Goal: Task Accomplishment & Management: Manage account settings

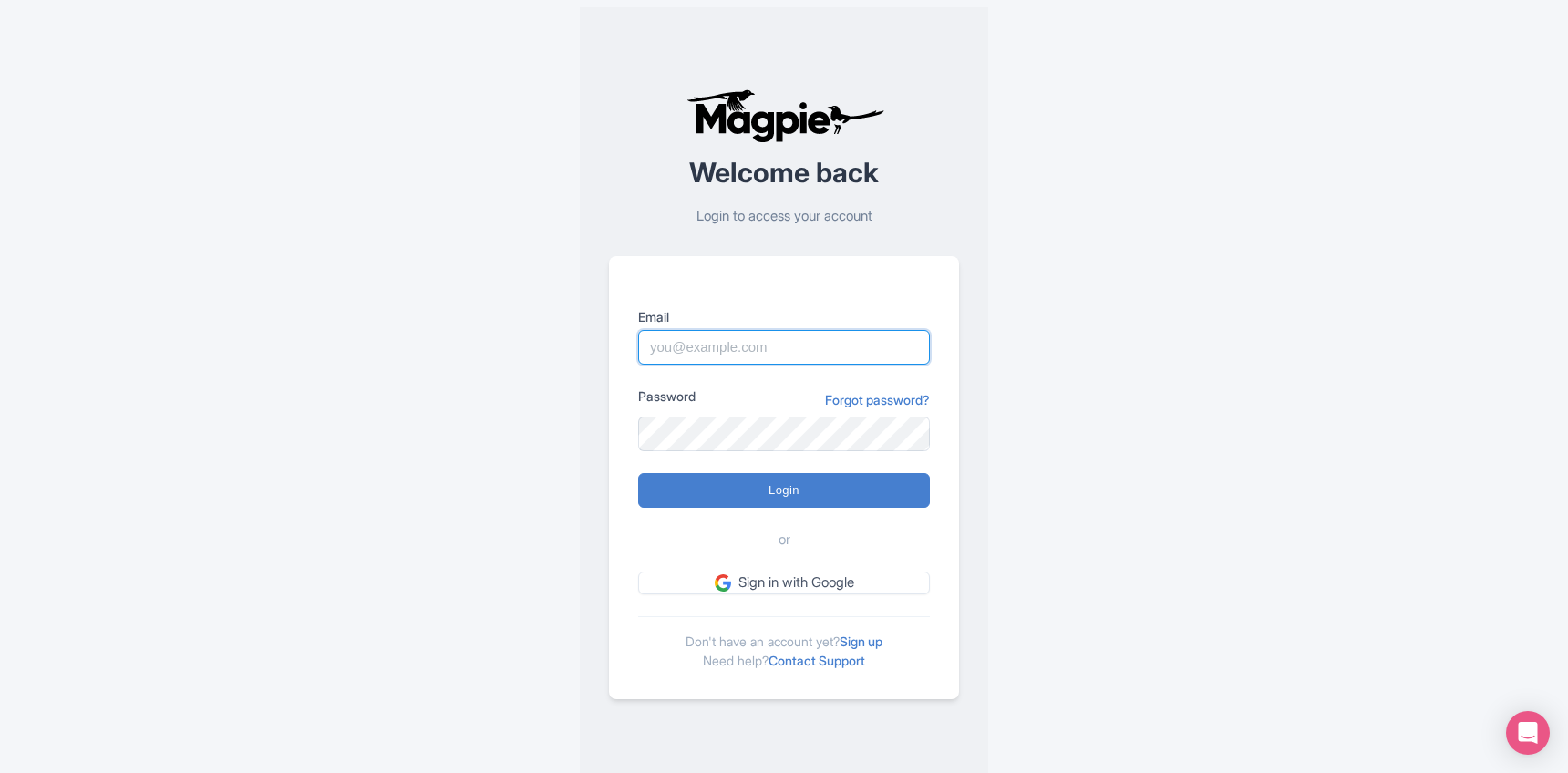
click at [676, 344] on input "Email" at bounding box center [784, 348] width 292 height 35
type input "[EMAIL_ADDRESS][DOMAIN_NAME]"
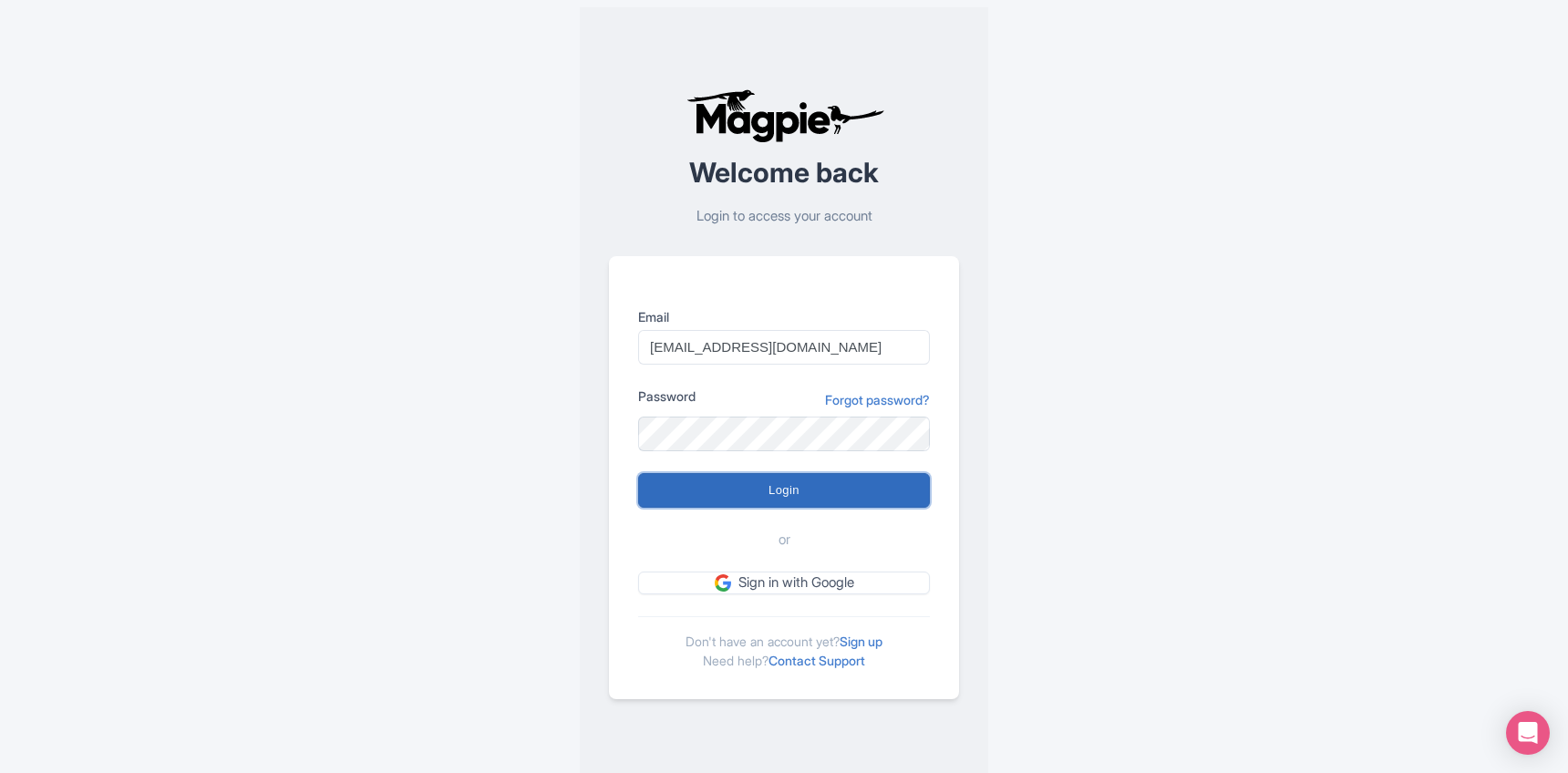
click at [716, 489] on input "Login" at bounding box center [784, 491] width 292 height 35
type input "Logging in..."
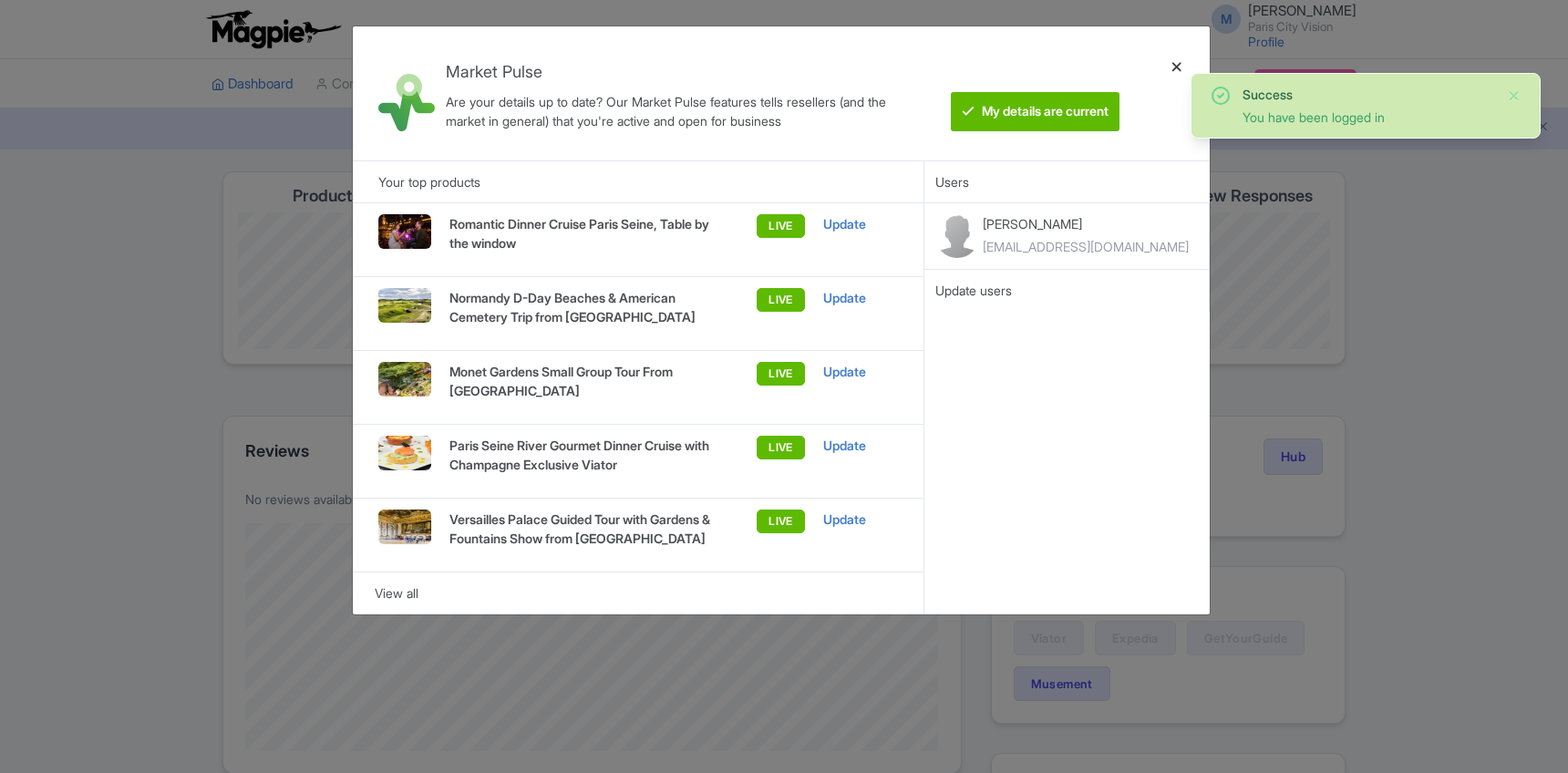
click at [1178, 62] on div at bounding box center [1177, 93] width 44 height 105
click at [1178, 62] on ul "Dashboard Company Product My Products Image Library Rate Sheets Distribution Ma…" at bounding box center [784, 84] width 1167 height 49
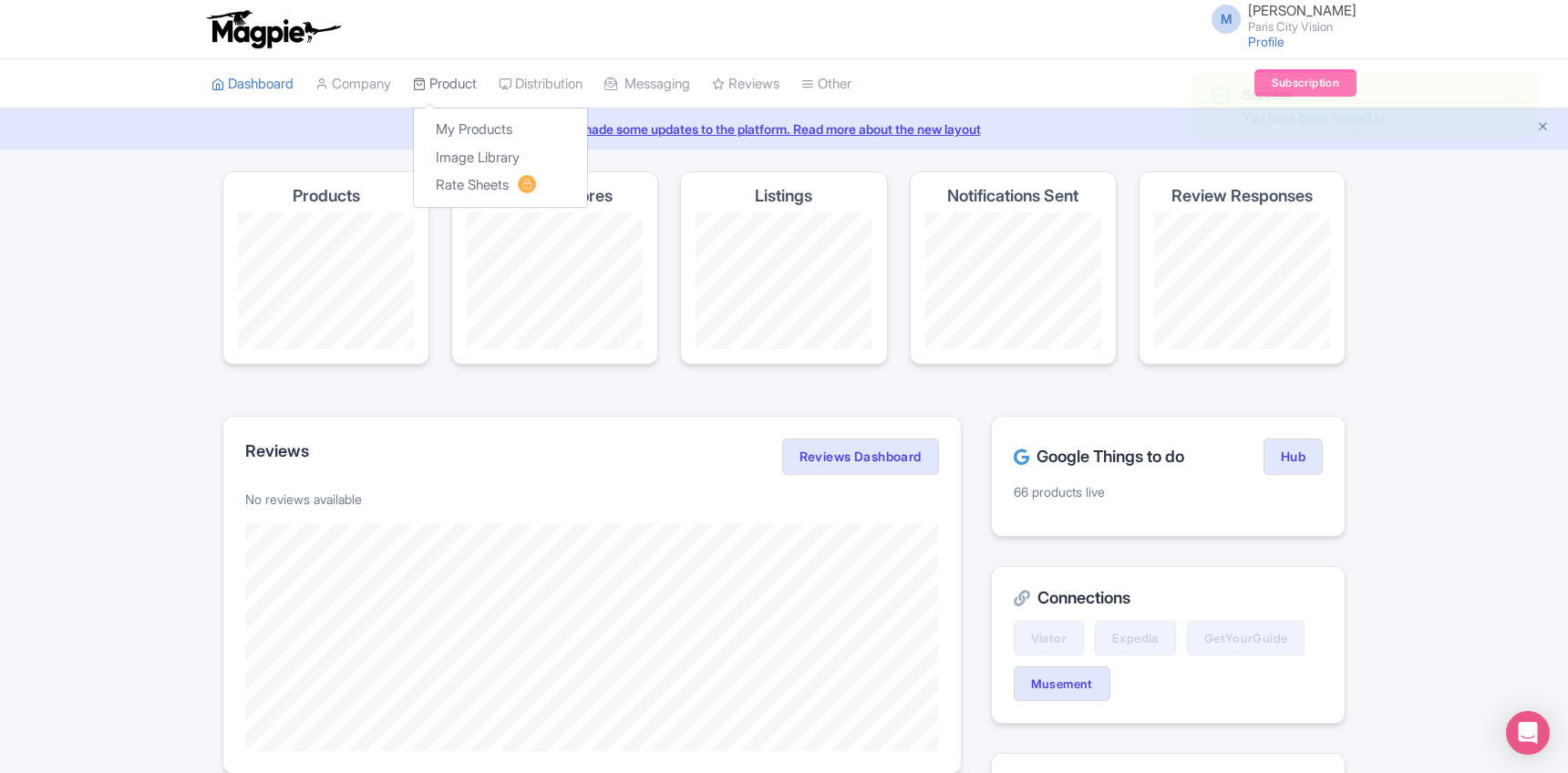
click at [431, 76] on link "Product" at bounding box center [445, 85] width 63 height 50
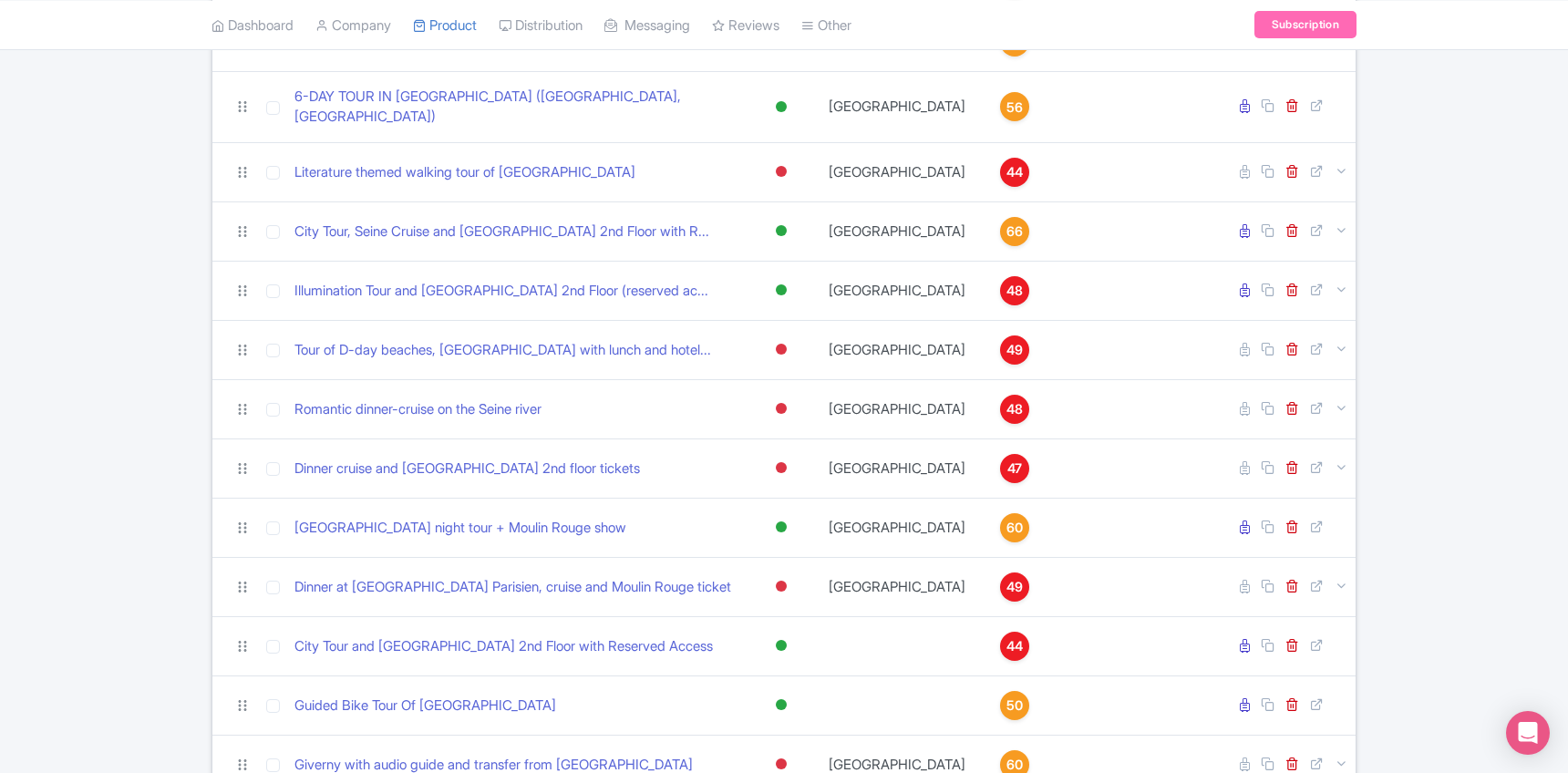
scroll to position [2133, 0]
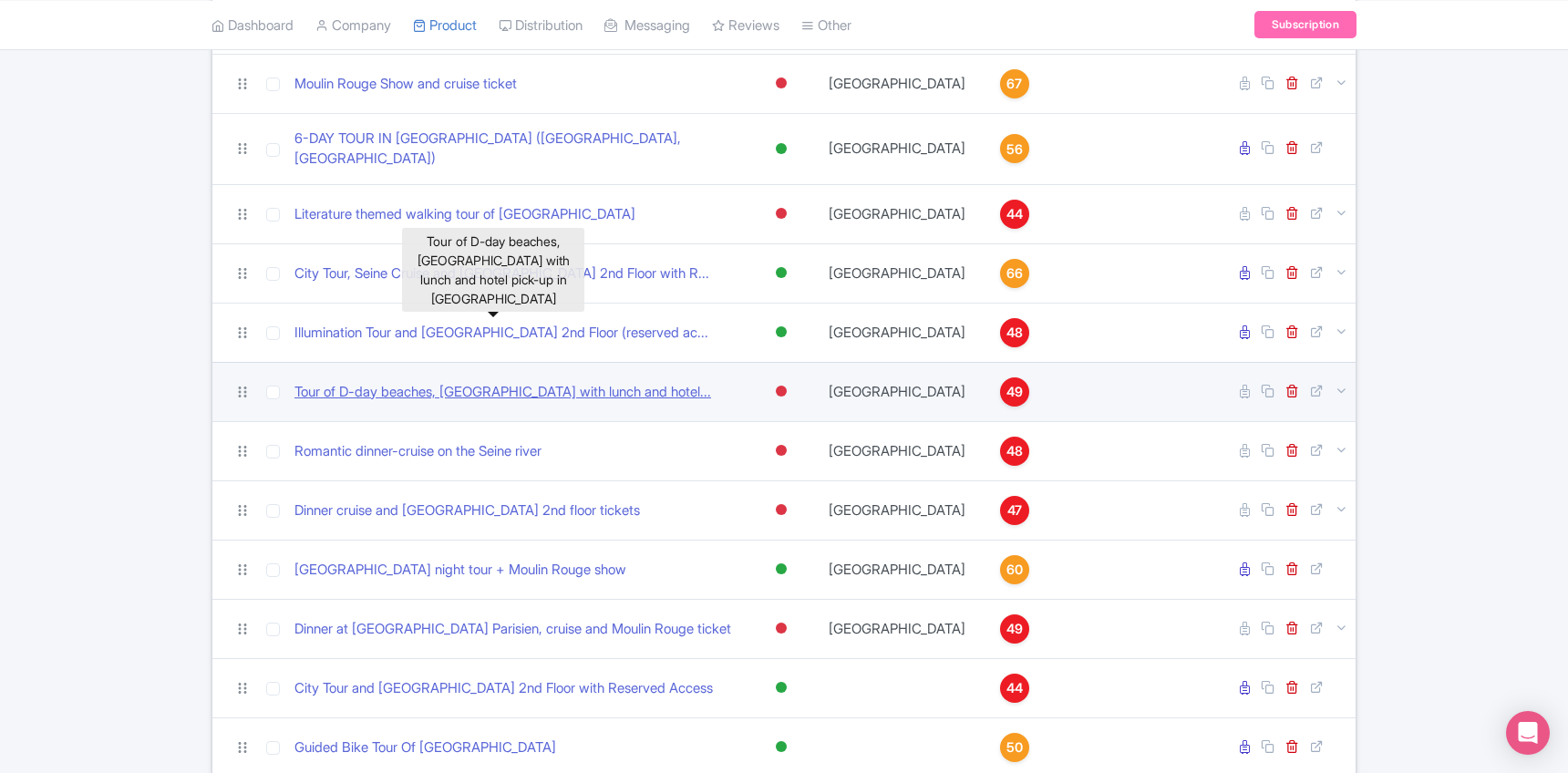
click at [659, 382] on link "Tour of D-day beaches, Caen Memorial with lunch and hotel..." at bounding box center [503, 393] width 417 height 21
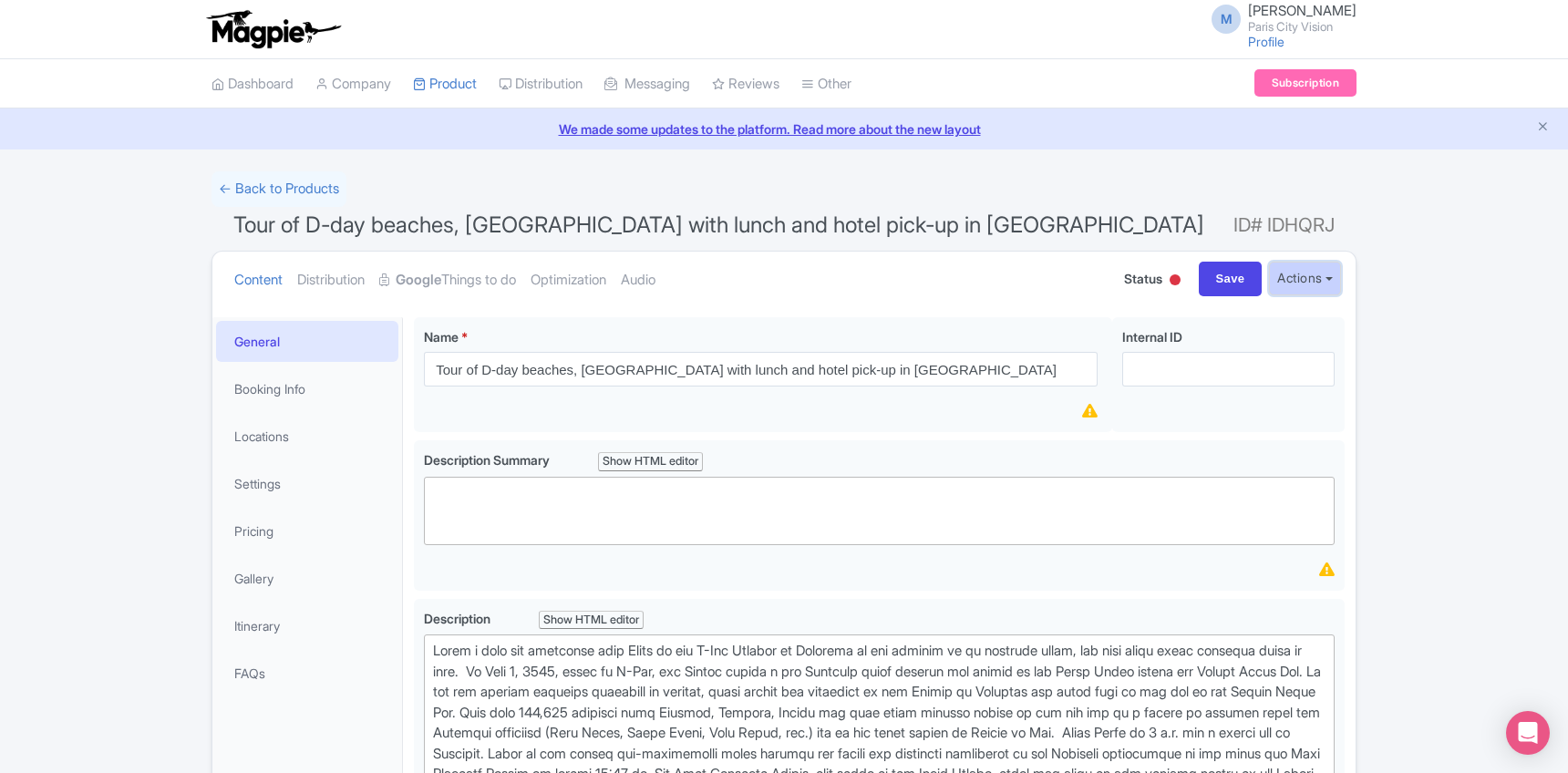
click at [1304, 278] on button "Actions" at bounding box center [1305, 278] width 72 height 34
click at [1137, 280] on span "Status" at bounding box center [1143, 278] width 38 height 19
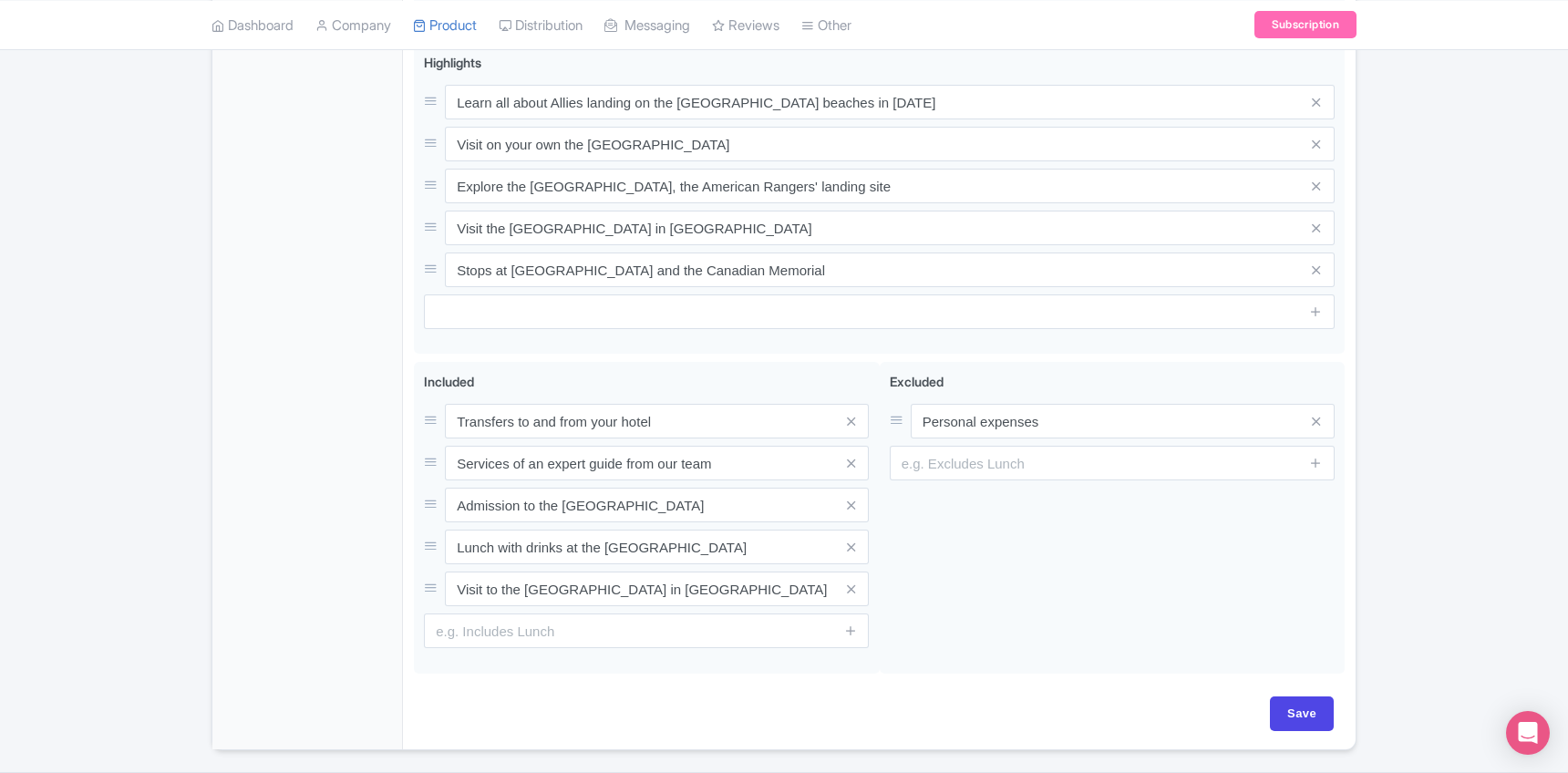
scroll to position [1666, 0]
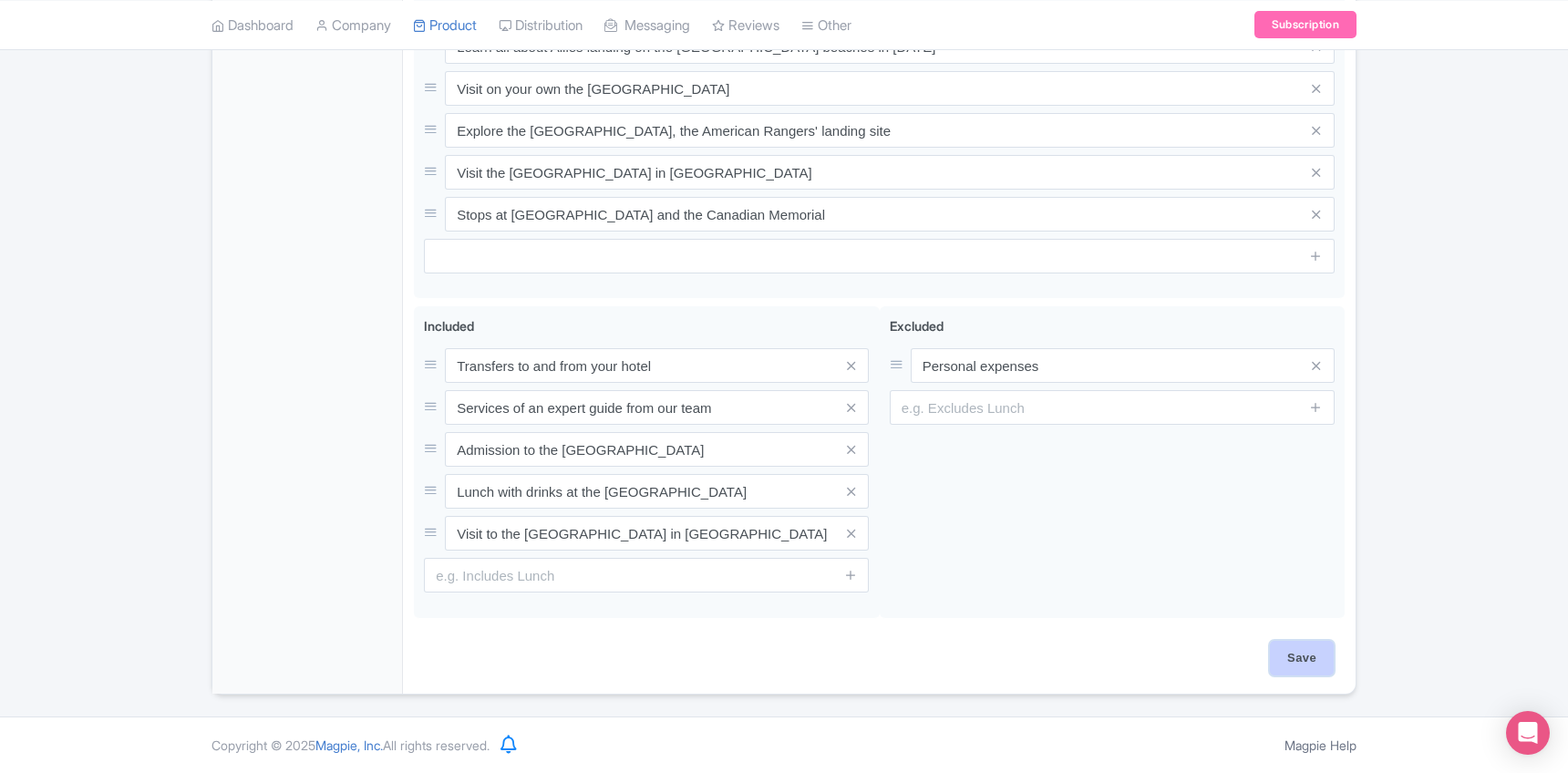
click at [1319, 659] on input "Save" at bounding box center [1302, 658] width 63 height 35
type input "Saving..."
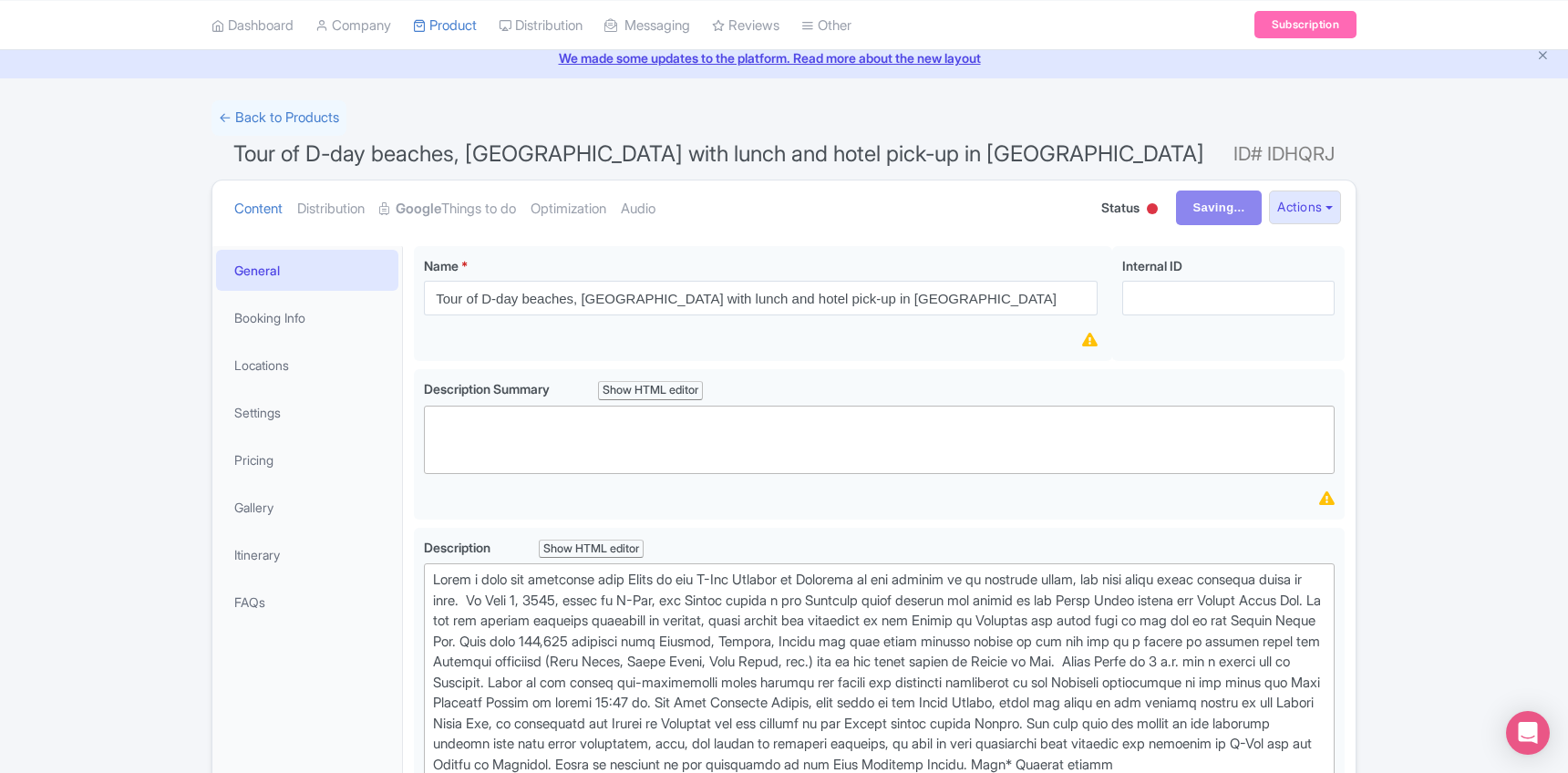
scroll to position [0, 0]
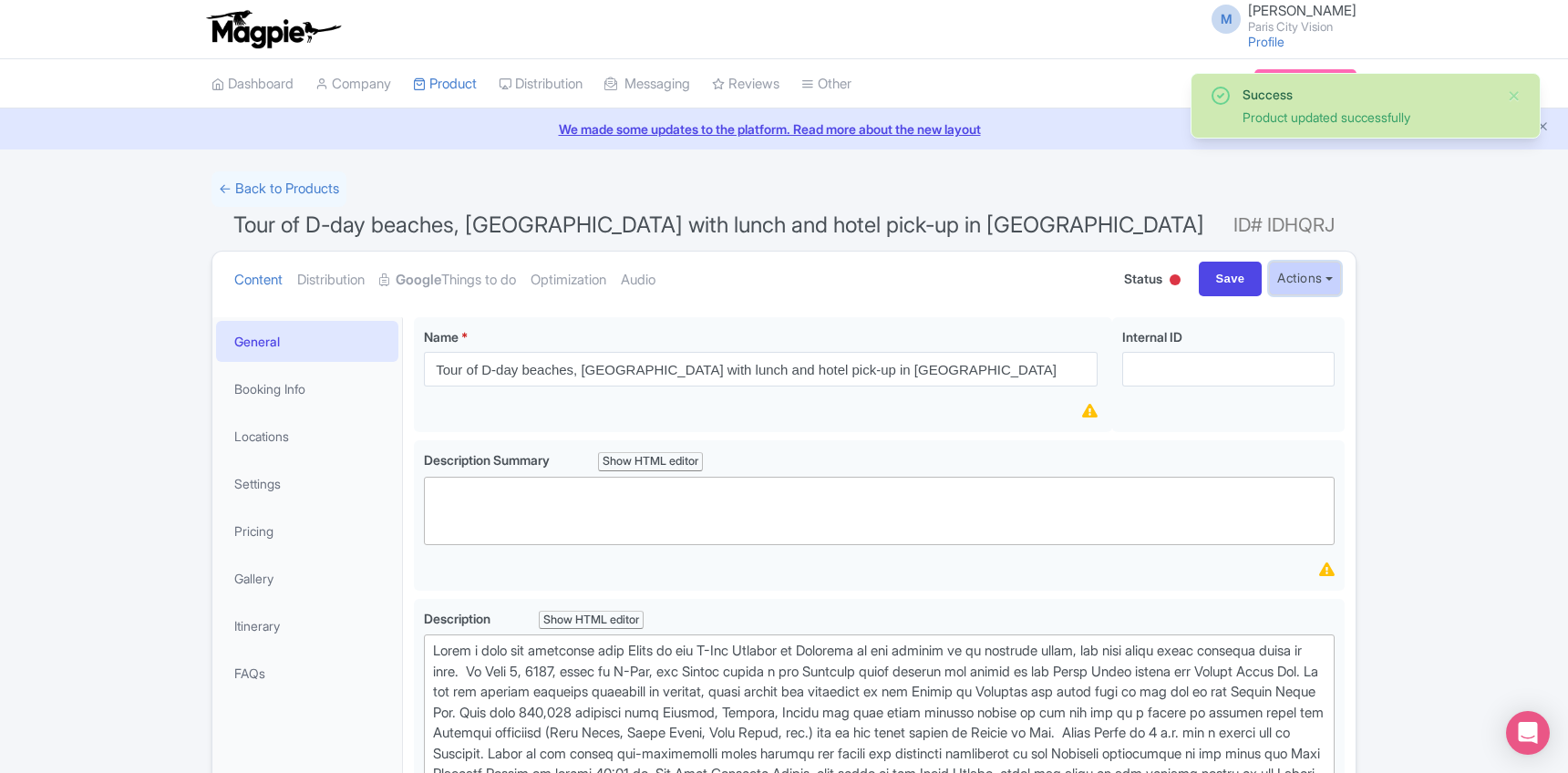
click at [1301, 280] on button "Actions" at bounding box center [1305, 278] width 72 height 34
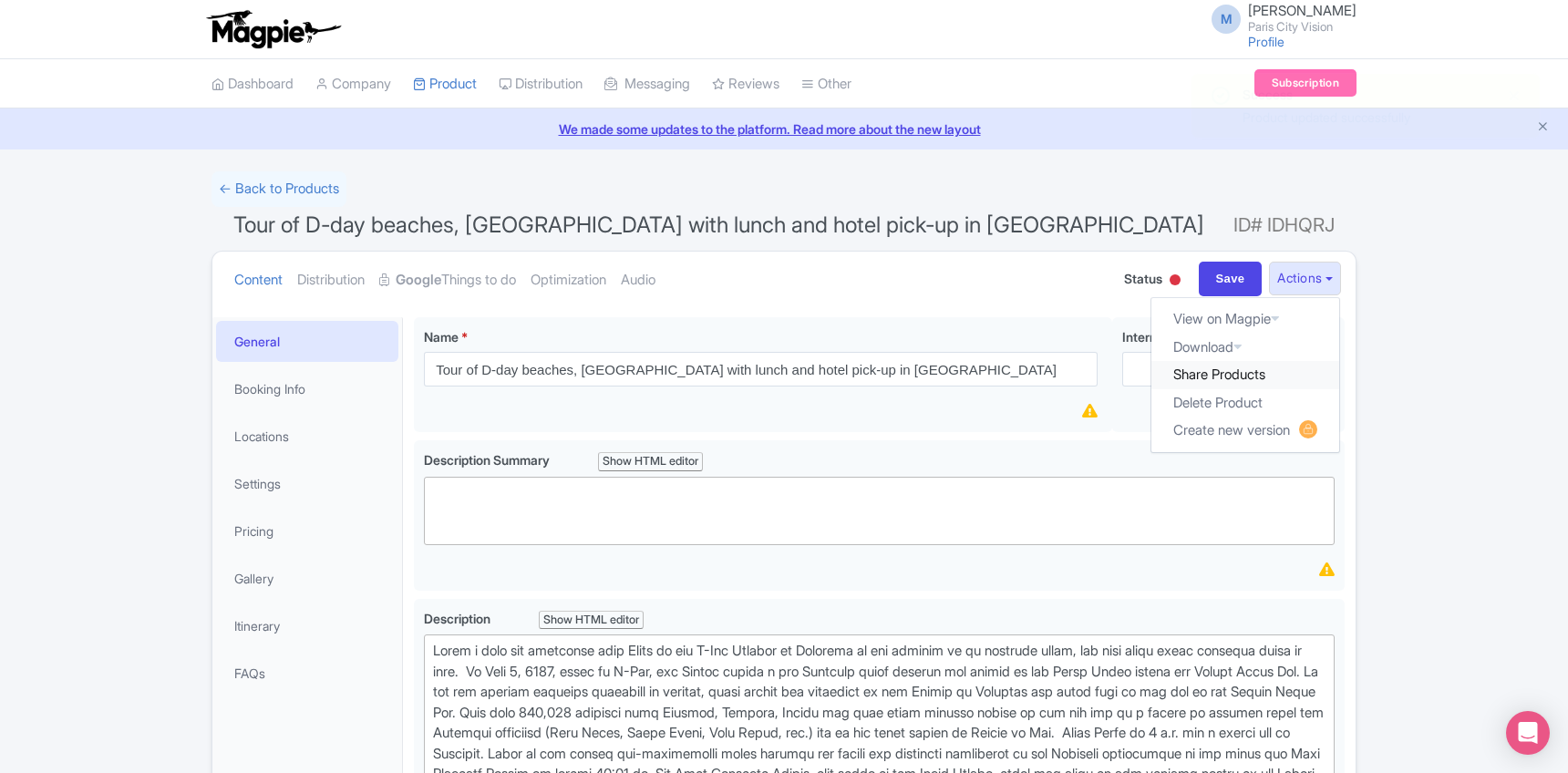
click at [1254, 375] on link "Share Products" at bounding box center [1245, 374] width 187 height 28
click at [458, 280] on link "Google Things to do" at bounding box center [448, 280] width 136 height 58
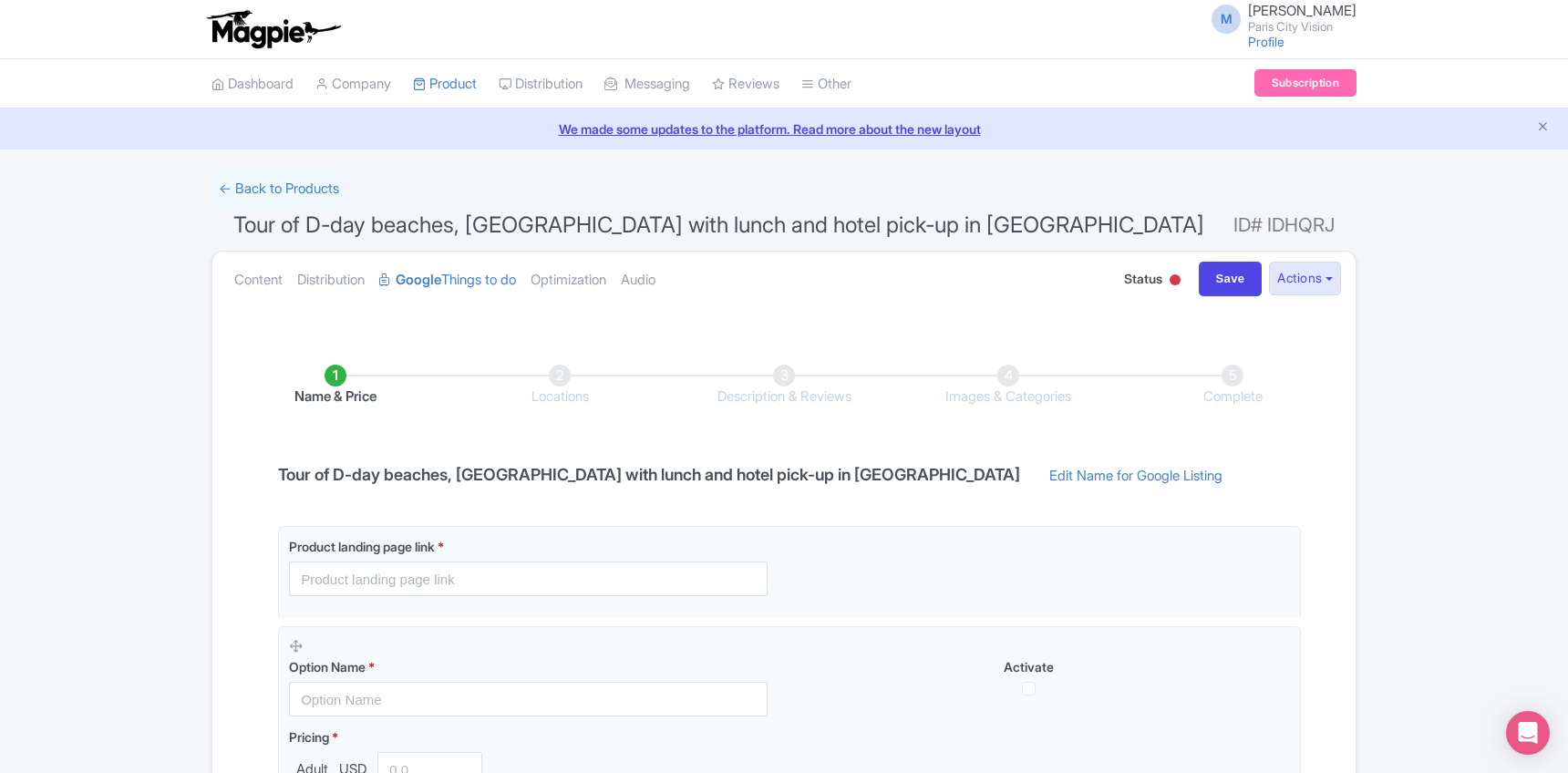
scroll to position [287, 0]
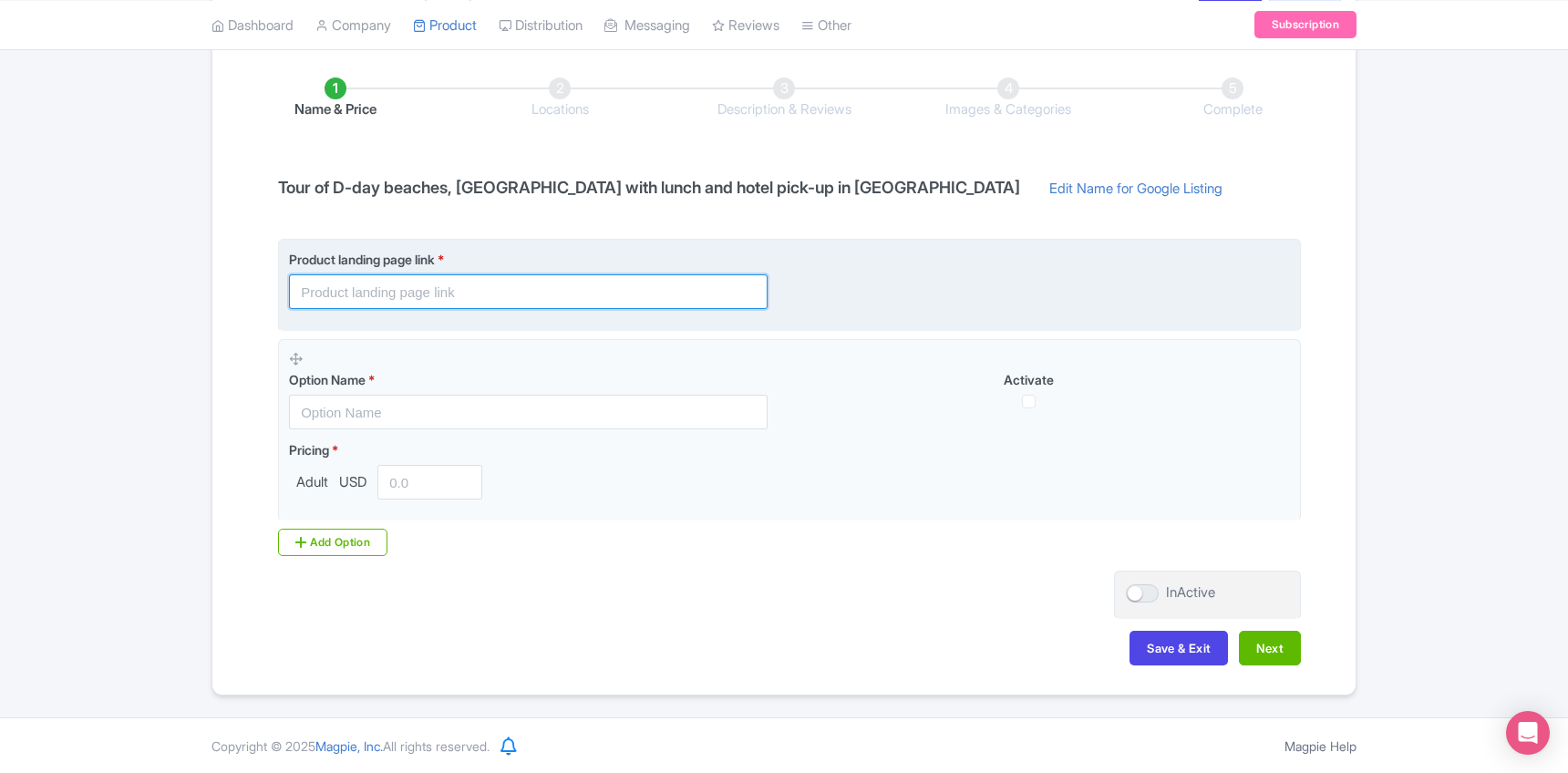
click at [429, 291] on input "text" at bounding box center [528, 292] width 478 height 35
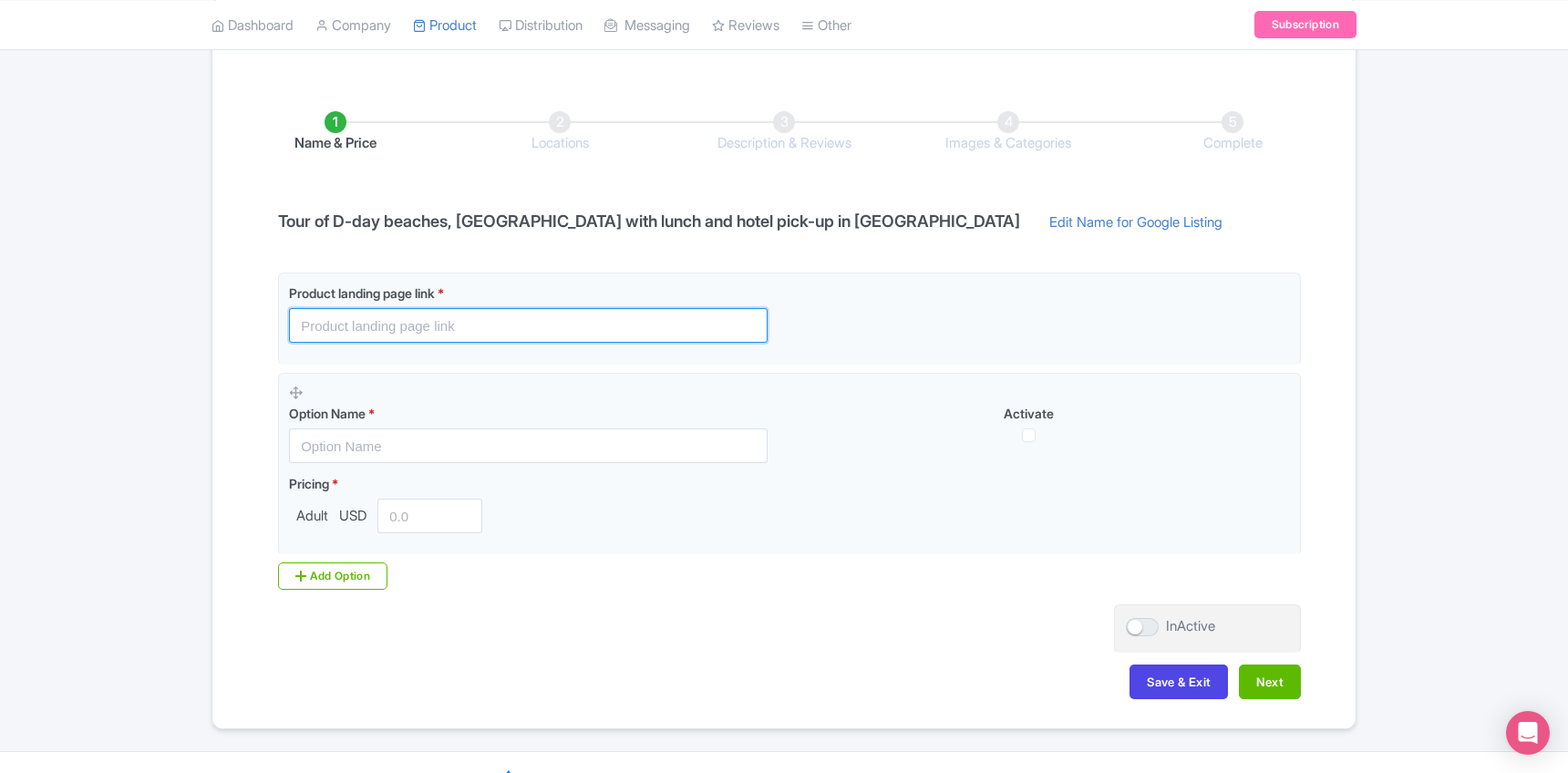
scroll to position [259, 0]
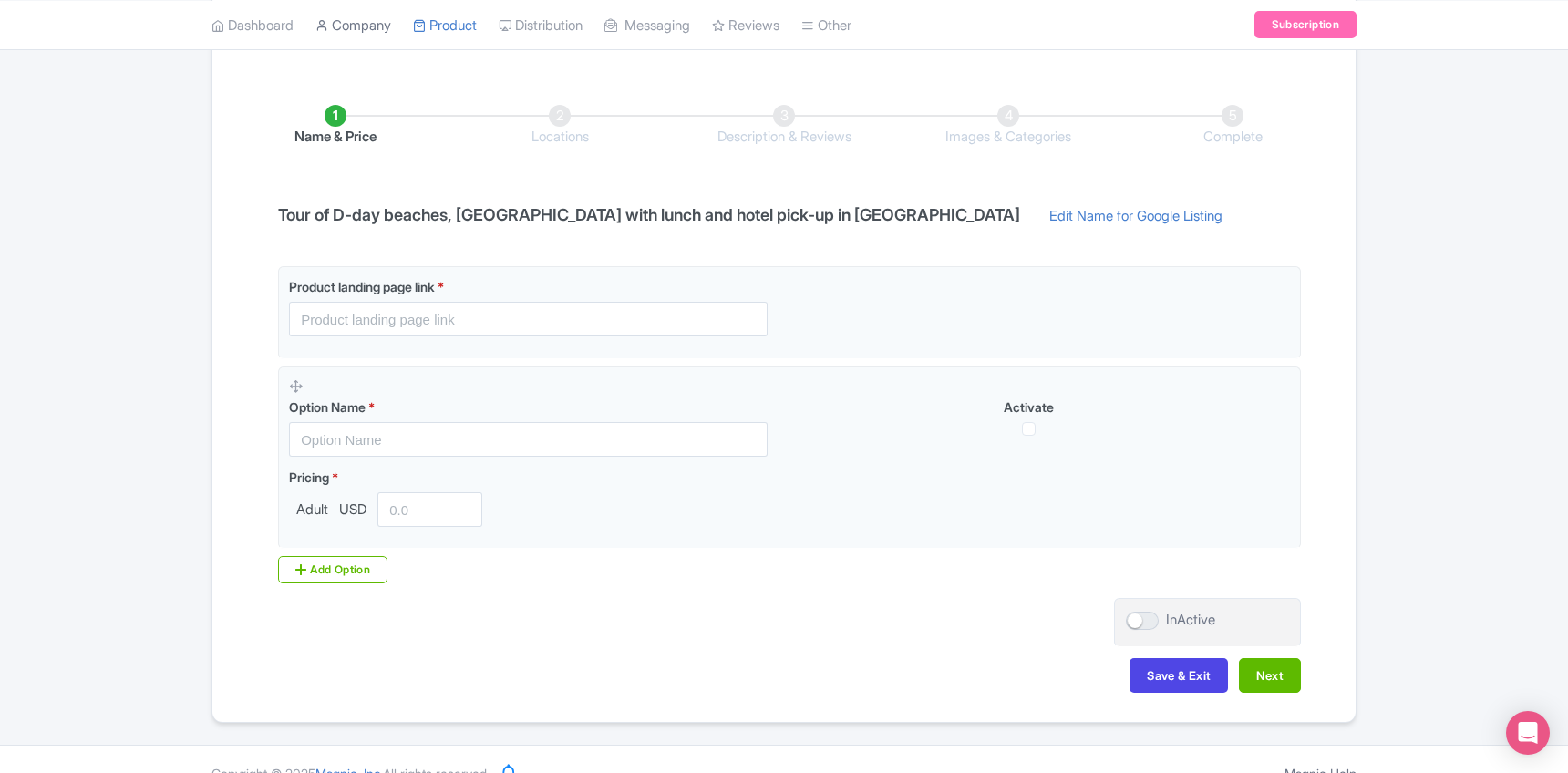
click at [364, 32] on link "Company" at bounding box center [353, 25] width 76 height 50
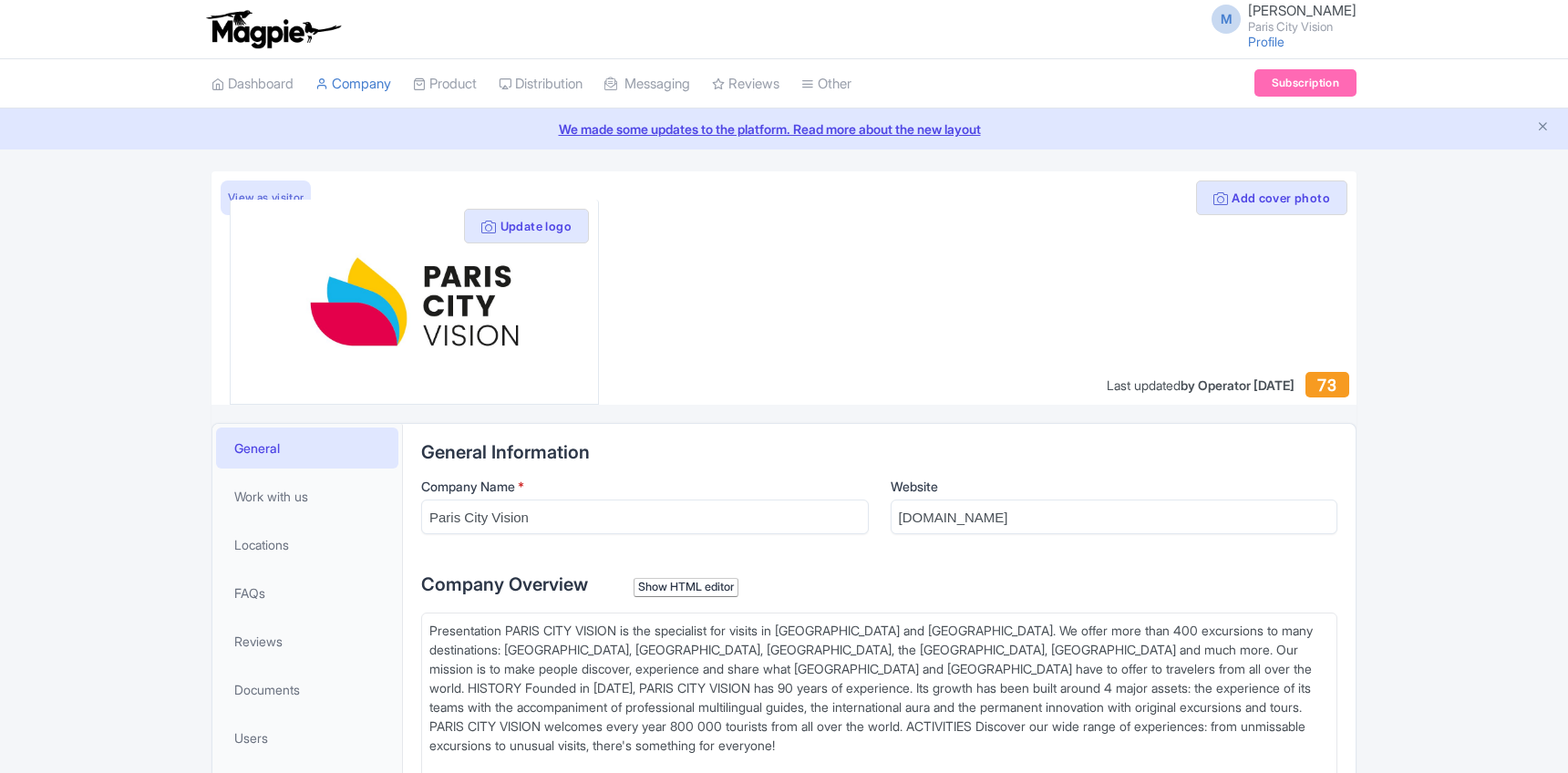
click at [281, 26] on img at bounding box center [273, 29] width 141 height 40
